Goal: Task Accomplishment & Management: Complete application form

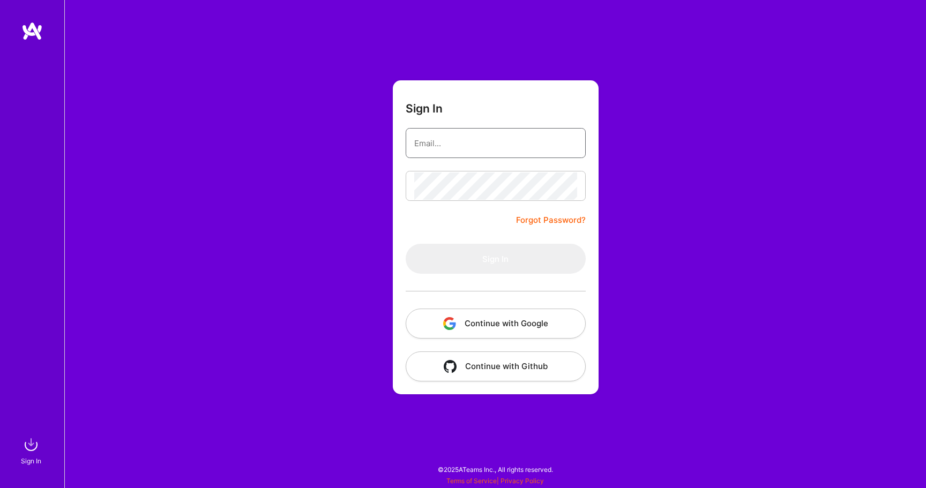
type input "[EMAIL_ADDRESS][DOMAIN_NAME]"
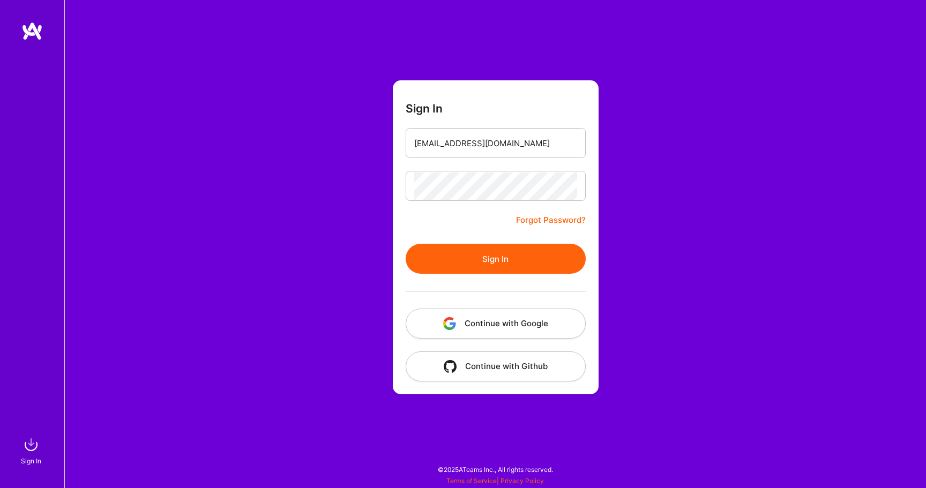
click at [520, 249] on button "Sign In" at bounding box center [496, 259] width 180 height 30
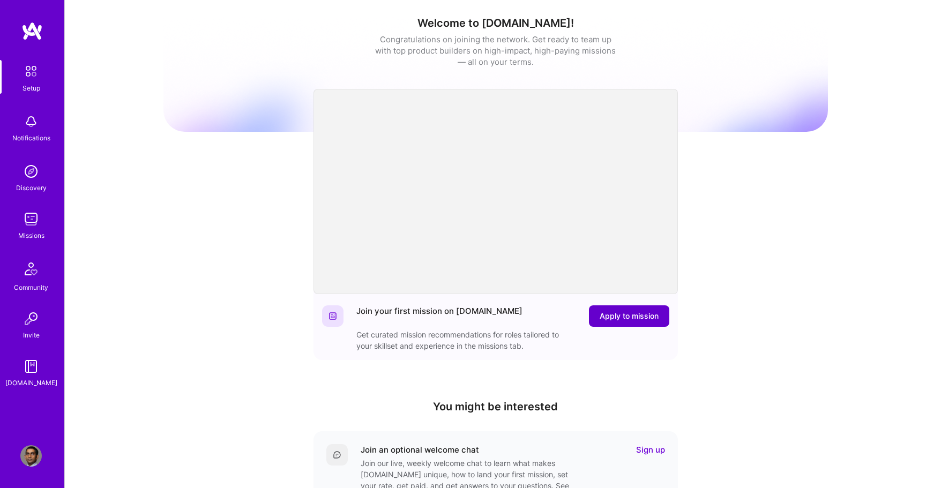
click at [627, 321] on button "Apply to mission" at bounding box center [629, 315] width 80 height 21
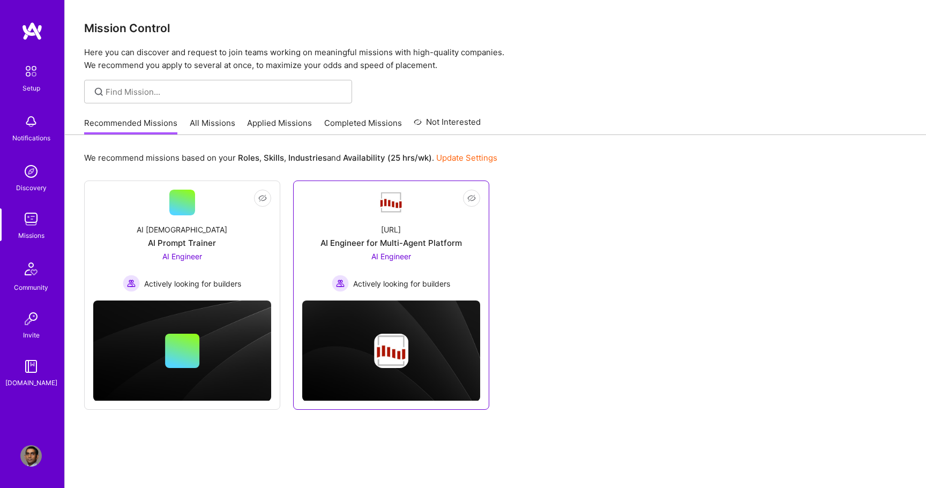
click at [414, 246] on div "AI Engineer for Multi-Agent Platform" at bounding box center [390, 242] width 141 height 11
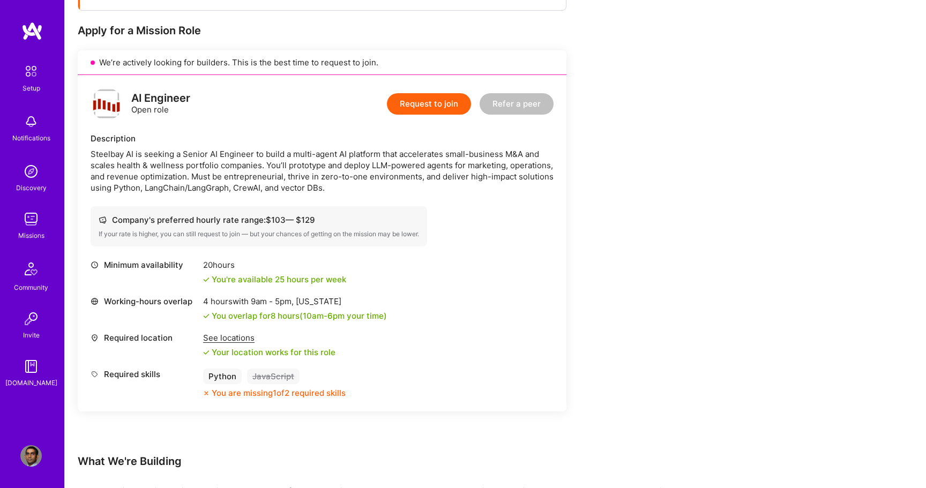
scroll to position [202, 0]
